Goal: Use online tool/utility: Utilize a website feature to perform a specific function

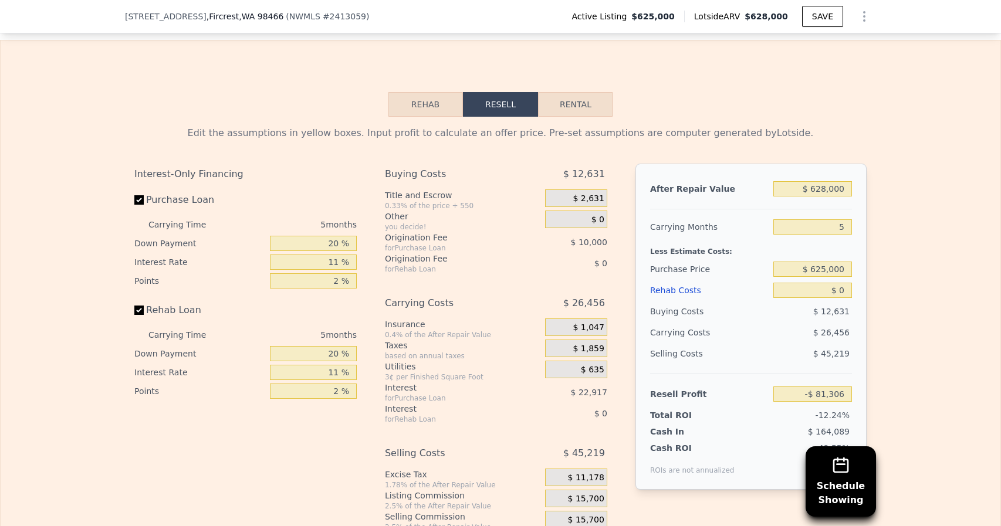
scroll to position [1884, 0]
drag, startPoint x: 317, startPoint y: 239, endPoint x: 538, endPoint y: 248, distance: 220.7
click at [538, 248] on div "Interest-Only Financing Purchase Loan Carrying Time 5 months Down Payment 20 % …" at bounding box center [500, 357] width 732 height 390
type input "10 %"
type input "-$ 85,421"
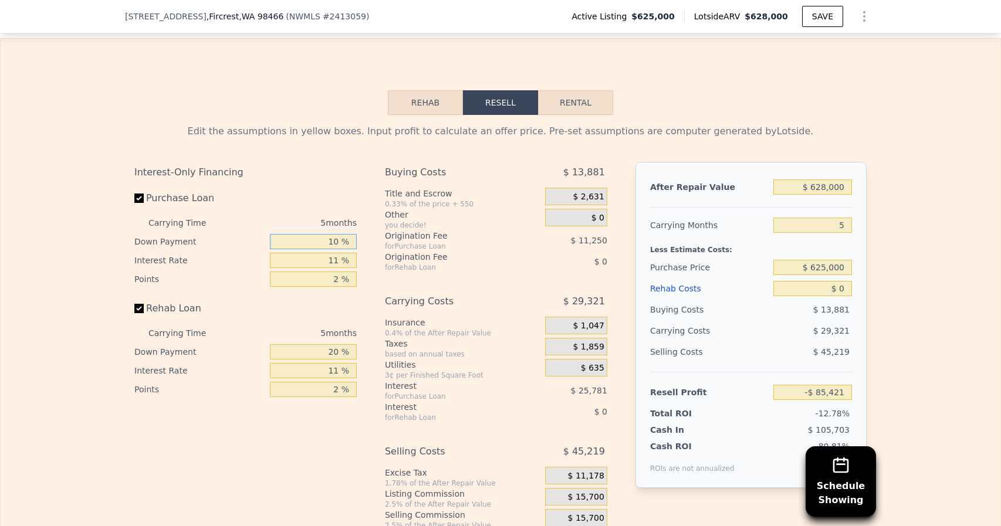
type input "10 %"
click at [930, 304] on div "Edit the assumptions in yellow boxes. Input profit to calculate an offer price.…" at bounding box center [501, 333] width 1000 height 436
click at [832, 186] on input "$ 628,000" at bounding box center [812, 187] width 79 height 15
type input "$ 6,000"
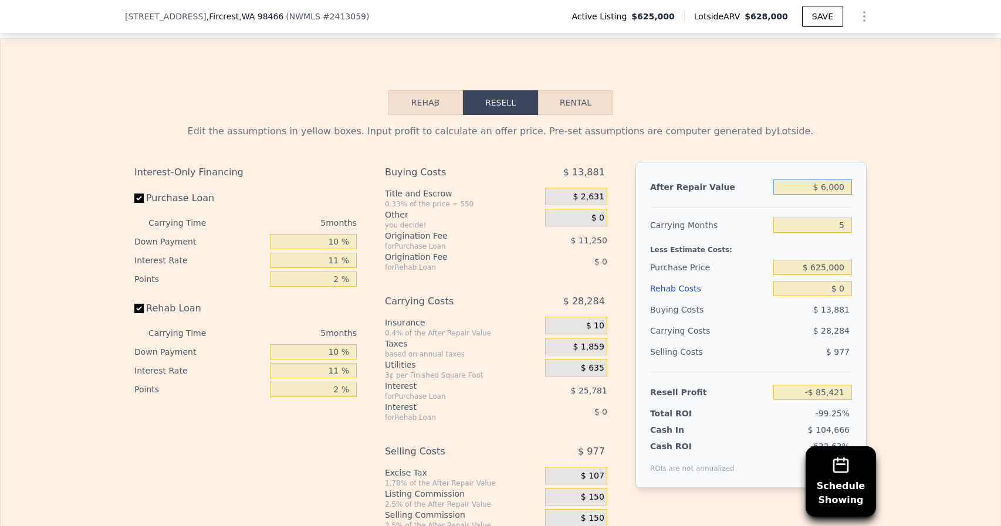
type input "-$ 662,142"
type input "$ 600,000"
type input "-$ 111,383"
type input "$ 600,000"
click at [920, 243] on div "Edit the assumptions in yellow boxes. Input profit to calculate an offer price.…" at bounding box center [501, 333] width 1000 height 436
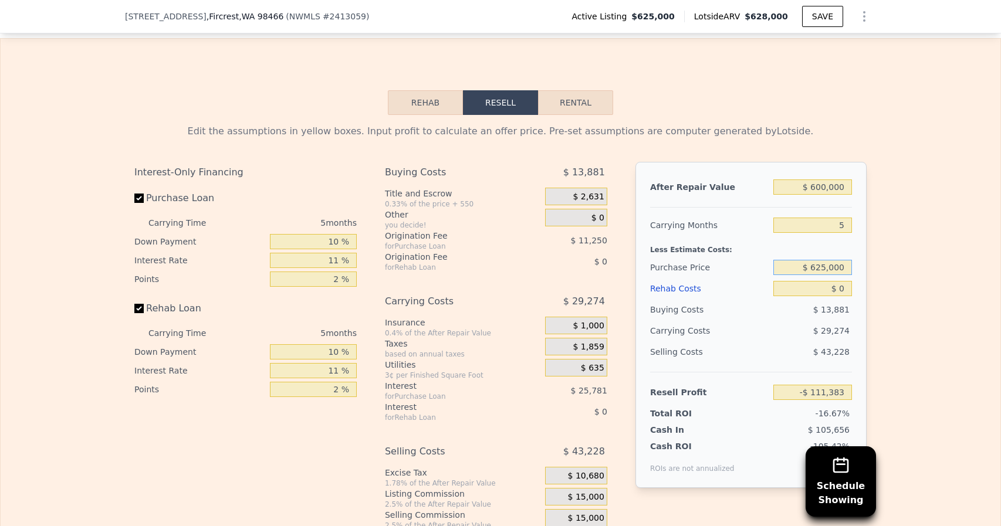
click at [825, 264] on input "$ 625,000" at bounding box center [812, 267] width 79 height 15
type input "$ 380,000"
click at [829, 286] on input "$ 0" at bounding box center [812, 288] width 79 height 15
type input "$ 148,948"
click at [843, 286] on input "$ 0" at bounding box center [812, 288] width 79 height 15
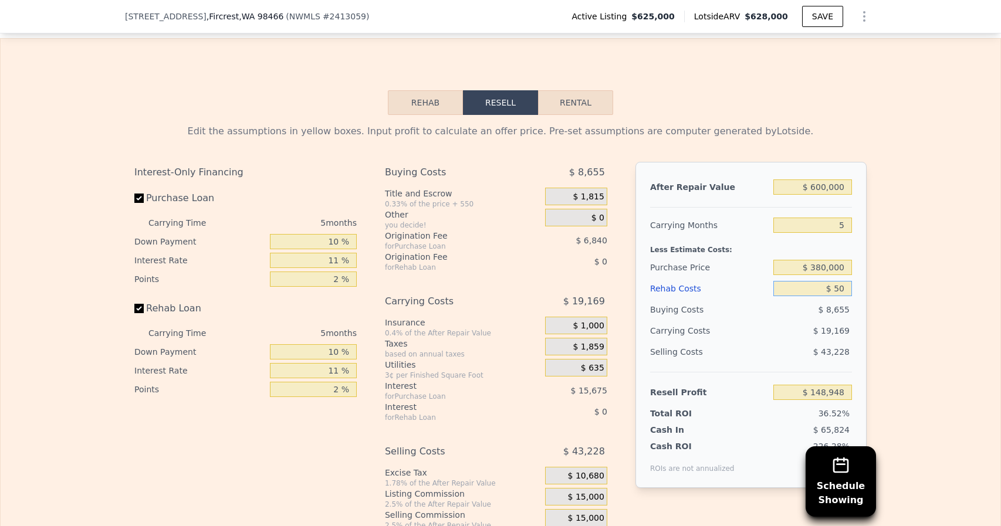
type input "$ 560"
type input "$ 148,353"
type input "$ 56,000"
type input "$ 89,630"
type input "$ 56,000"
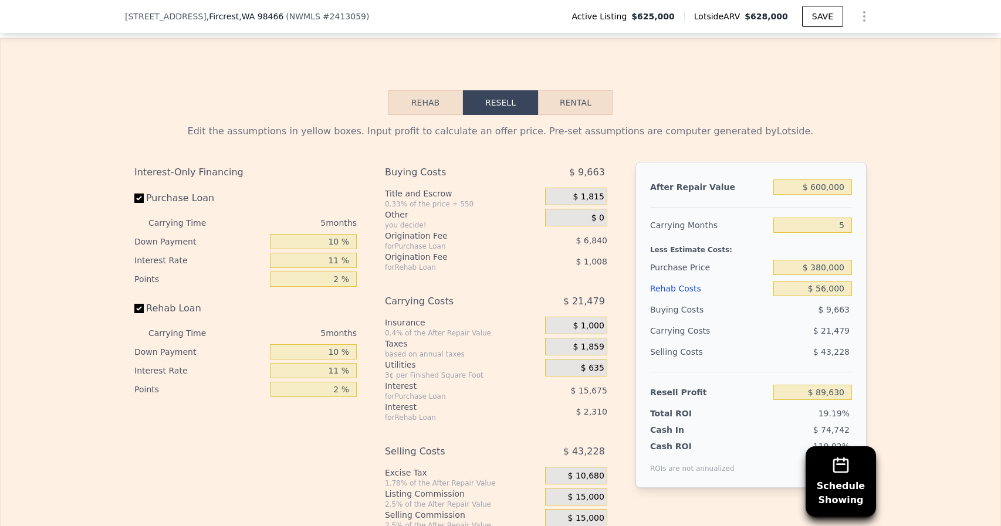
click at [937, 354] on div "Edit the assumptions in yellow boxes. Input profit to calculate an offer price.…" at bounding box center [501, 333] width 1000 height 436
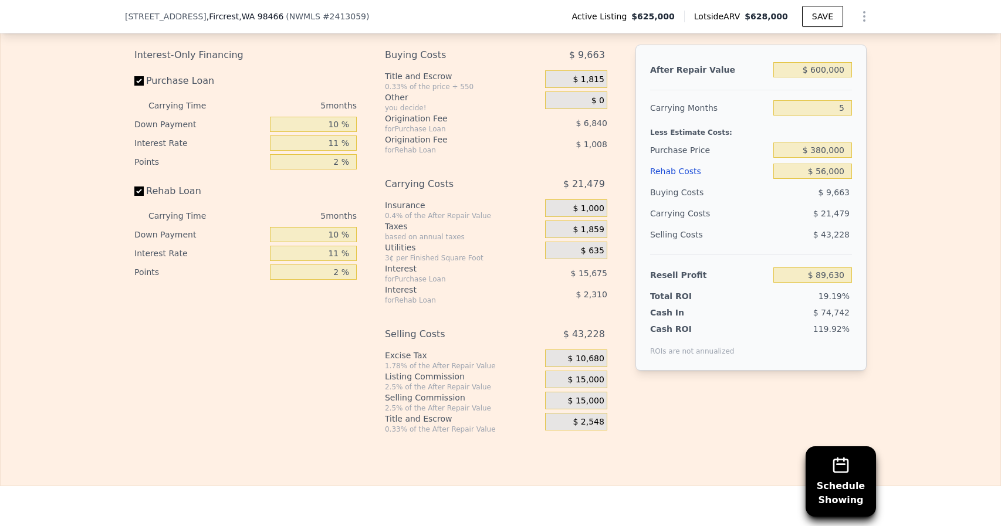
scroll to position [2002, 0]
click at [594, 378] on span "$ 15,000" at bounding box center [586, 379] width 36 height 11
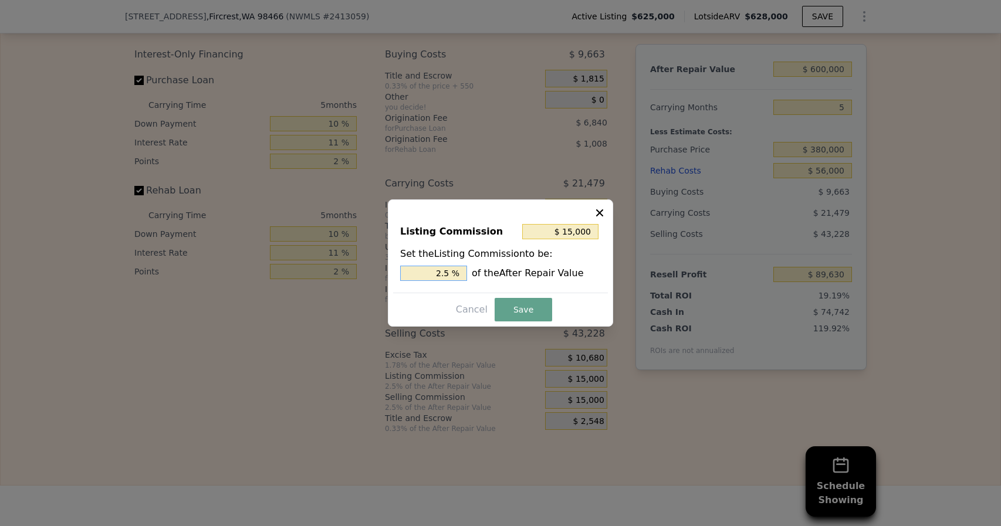
click at [451, 273] on input "2.5 %" at bounding box center [433, 273] width 67 height 15
type input "$ 12,000"
type input "2 %"
click at [527, 309] on button "Save" at bounding box center [523, 309] width 57 height 23
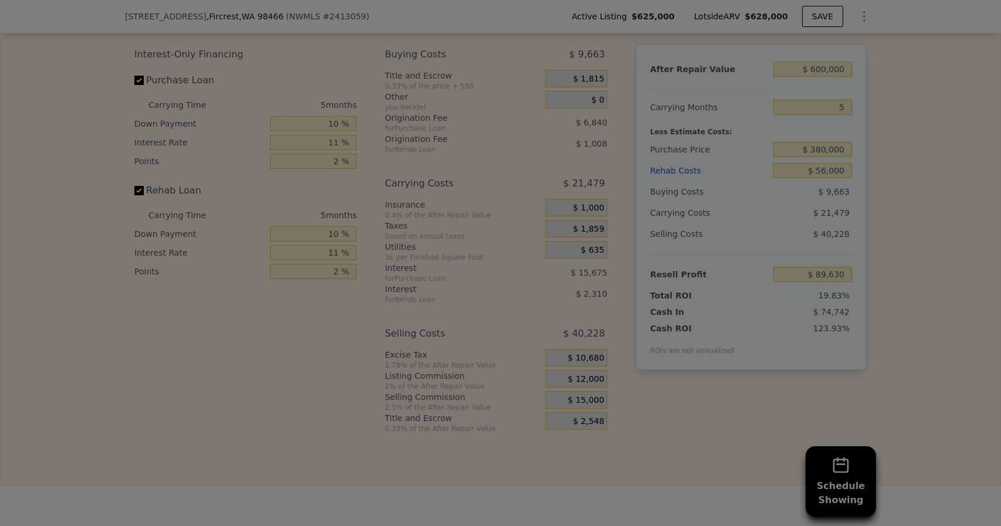
type input "$ 92,630"
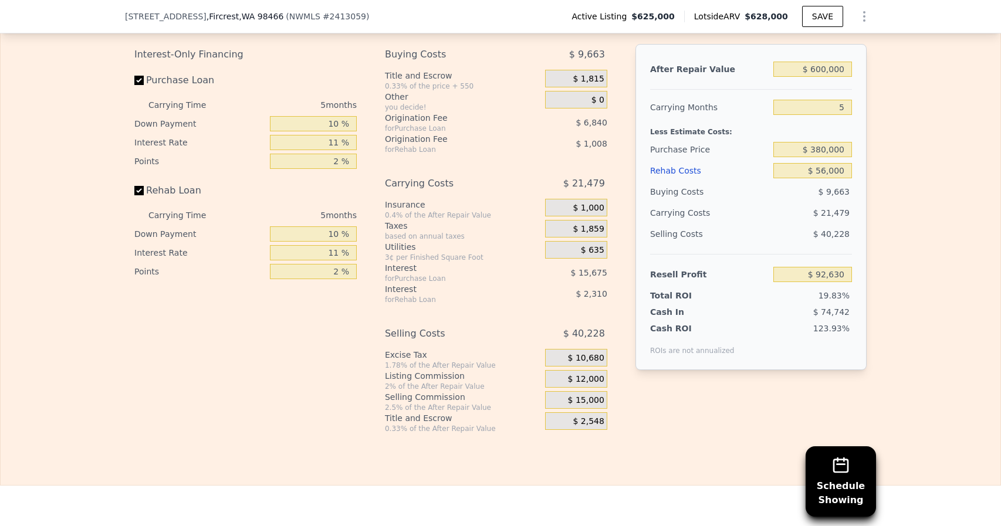
click at [594, 377] on span "$ 12,000" at bounding box center [586, 379] width 36 height 11
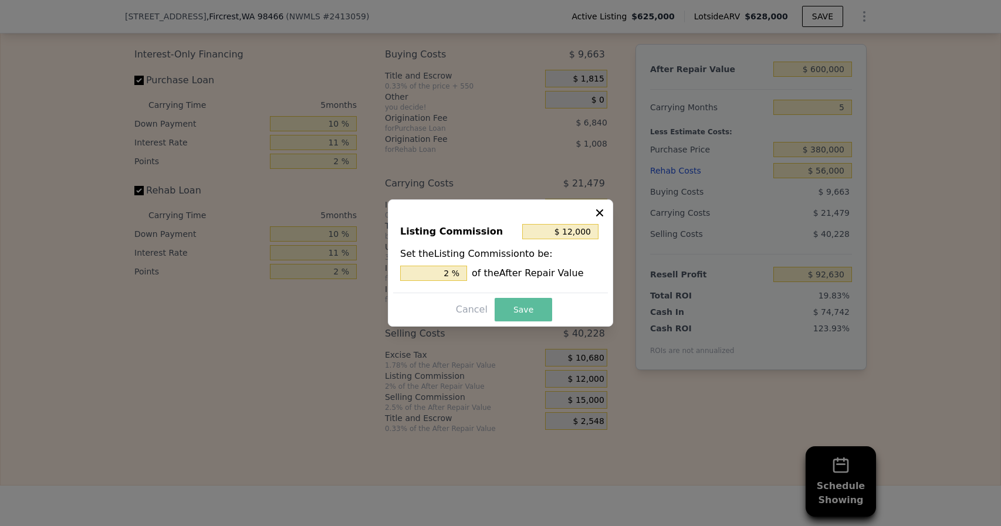
click at [537, 313] on button "Save" at bounding box center [523, 309] width 57 height 23
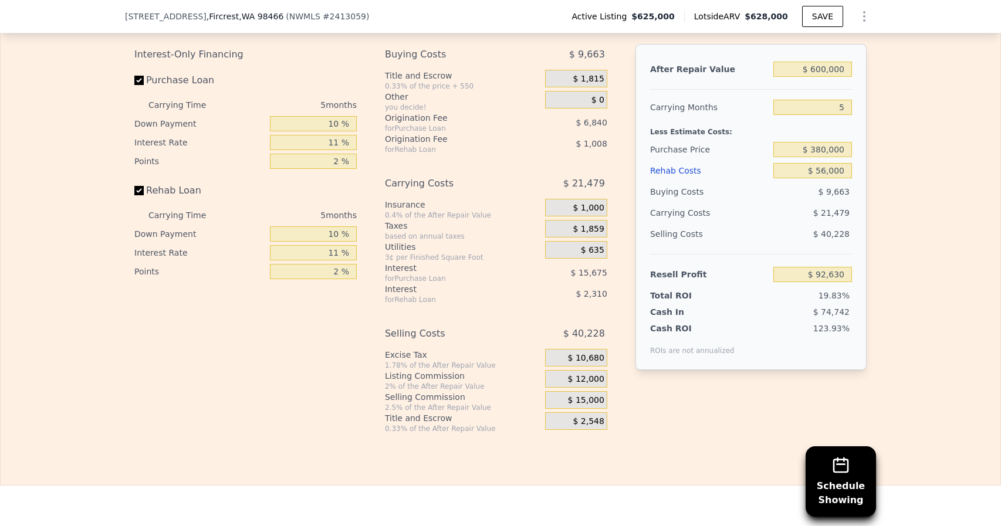
click at [591, 397] on span "$ 15,000" at bounding box center [586, 400] width 36 height 11
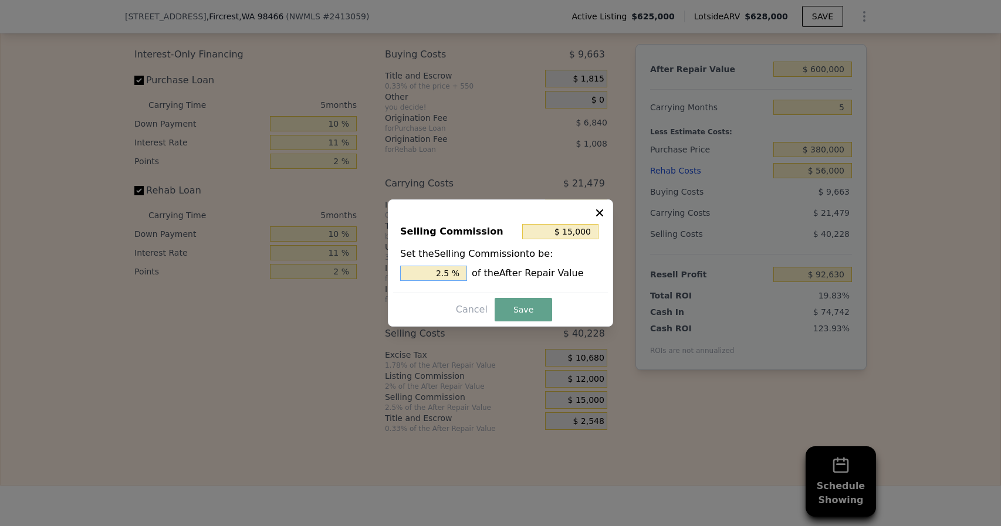
click at [455, 274] on input "2.5 %" at bounding box center [433, 273] width 67 height 15
type input "$ 12,000"
type input "2 %"
click at [523, 321] on button "Save" at bounding box center [523, 309] width 57 height 23
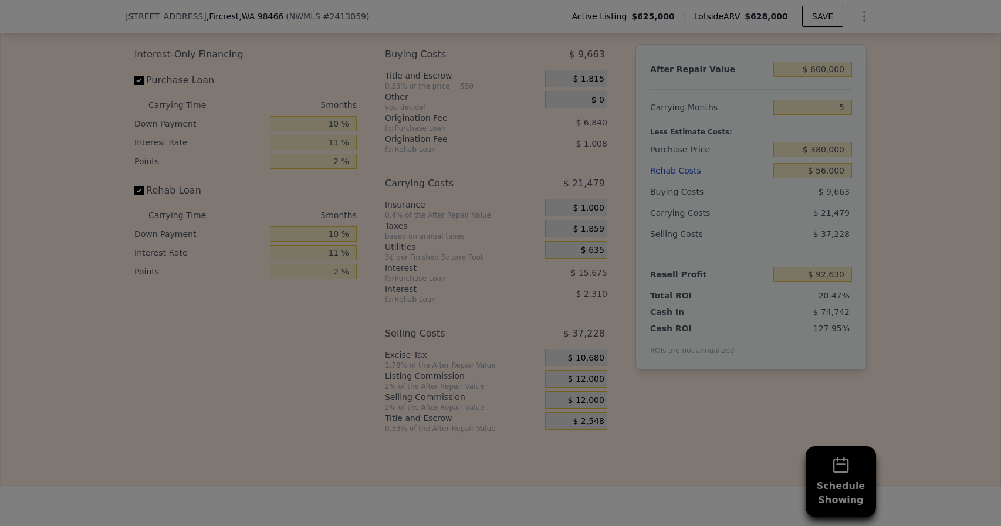
type input "$ 95,630"
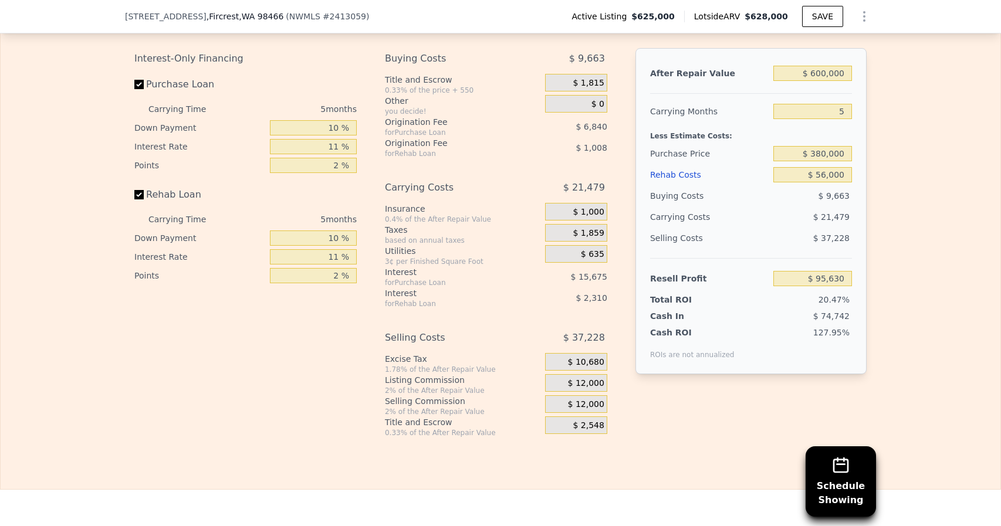
scroll to position [1999, 0]
click at [347, 158] on input "2 %" at bounding box center [313, 164] width 87 height 15
type input "1 %"
type input "$ 99,050"
type input "1 %"
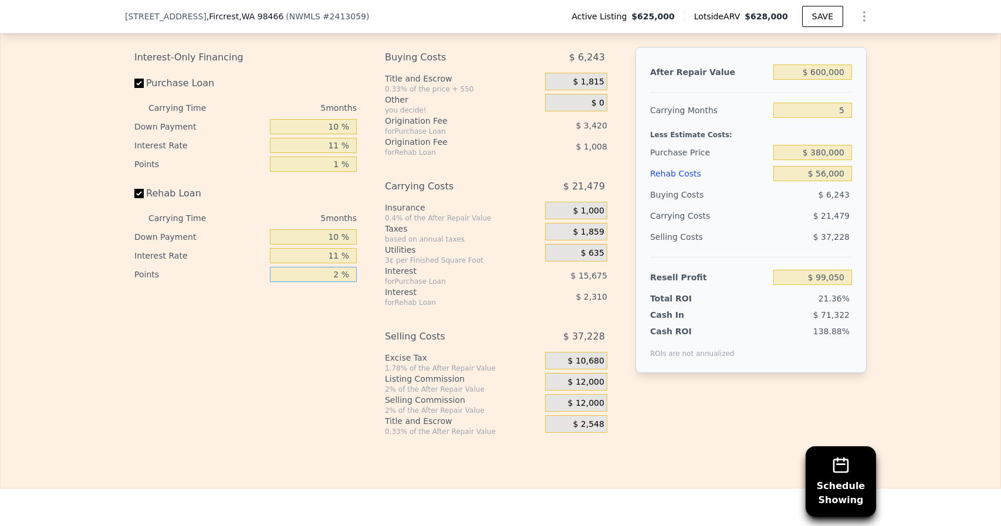
click at [341, 275] on input "2 %" at bounding box center [313, 274] width 87 height 15
type input "1 %"
type input "$ 99,554"
type input "1 %"
click at [288, 391] on div "Interest-Only Financing Purchase Loan Carrying Time 5 months Down Payment 10 % …" at bounding box center [250, 242] width 232 height 390
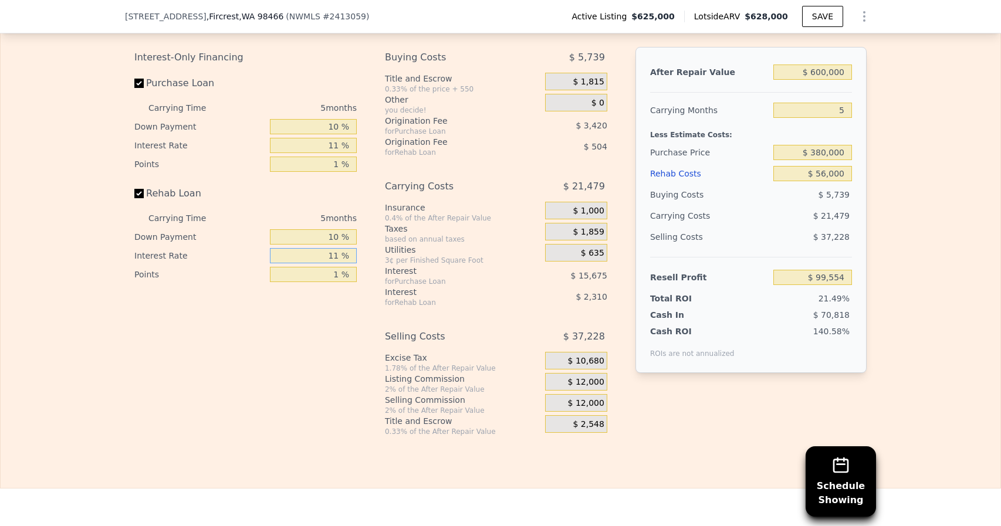
click at [345, 254] on input "11 %" at bounding box center [313, 255] width 87 height 15
click at [338, 273] on input "1 %" at bounding box center [313, 274] width 87 height 15
type input "2 %"
type input "$ 99,050"
type input "2 %"
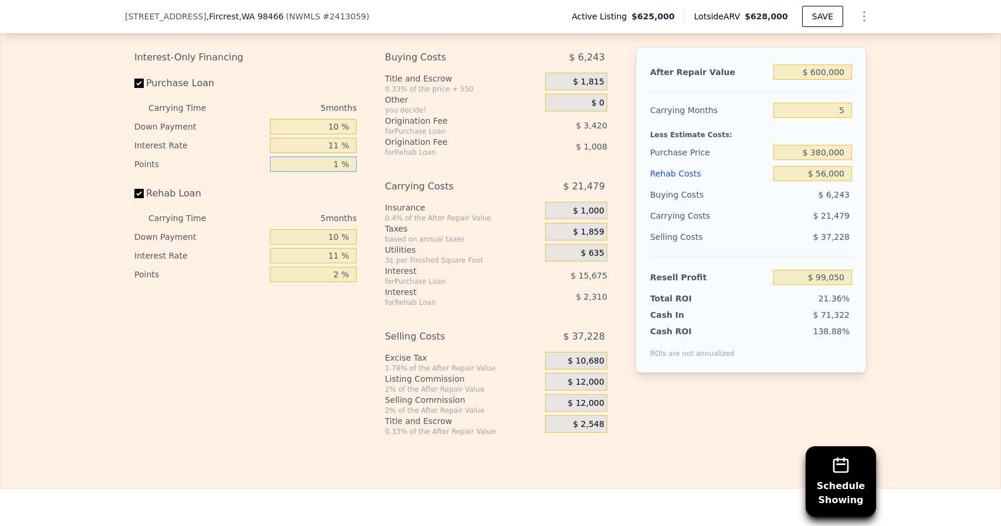
click at [346, 160] on input "1 %" at bounding box center [313, 164] width 87 height 15
type input "2 %"
type input "$ 95,630"
type input "2 %"
click at [888, 302] on div "Edit the assumptions in yellow boxes. Input profit to calculate an offer price.…" at bounding box center [501, 218] width 1000 height 436
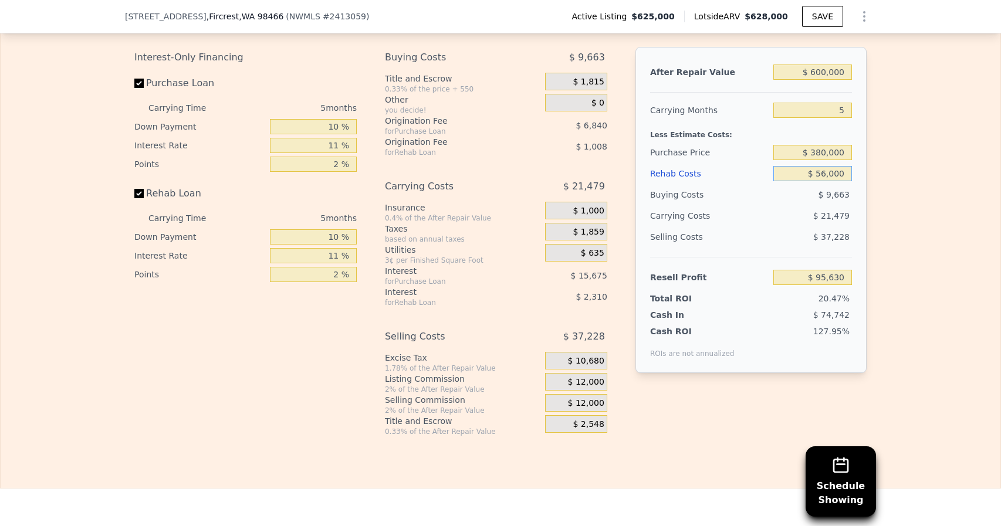
click at [824, 166] on input "$ 56,000" at bounding box center [812, 173] width 79 height 15
type input "$ 55,000"
type input "$ 96,688"
type input "$ 55,000"
click at [929, 317] on div "Edit the assumptions in yellow boxes. Input profit to calculate an offer price.…" at bounding box center [501, 218] width 1000 height 436
